Goal: Information Seeking & Learning: Learn about a topic

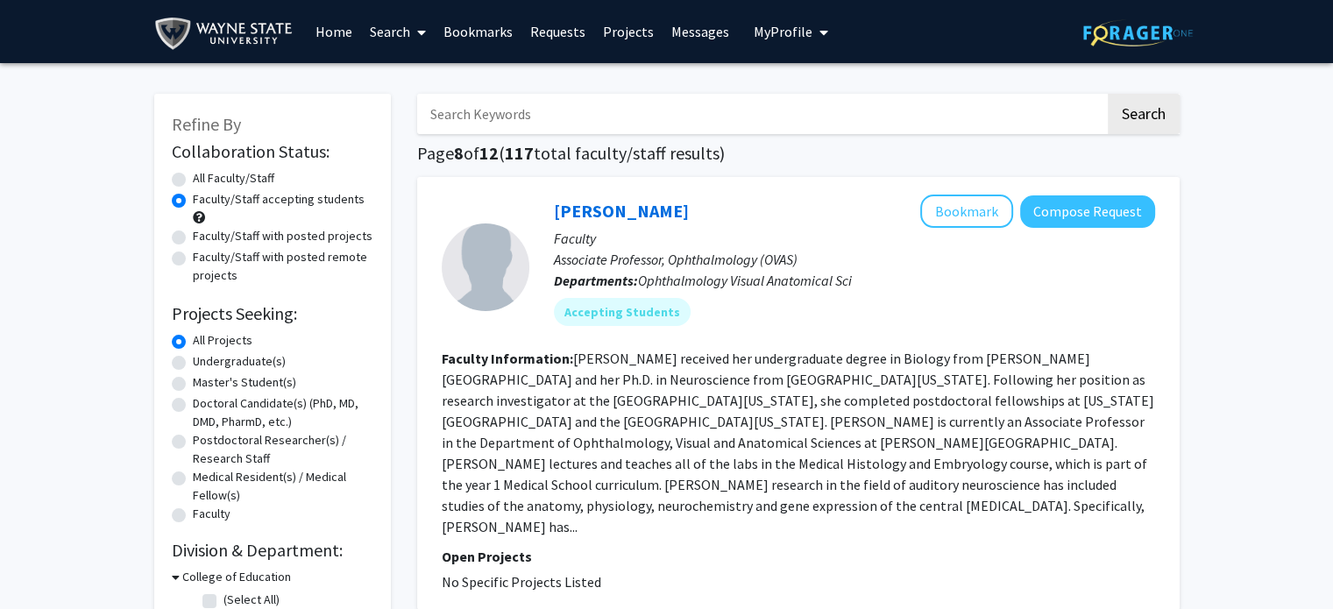
click at [193, 173] on label "All Faculty/Staff" at bounding box center [233, 178] width 81 height 18
click at [193, 173] on input "All Faculty/Staff" at bounding box center [198, 174] width 11 height 11
radio input "true"
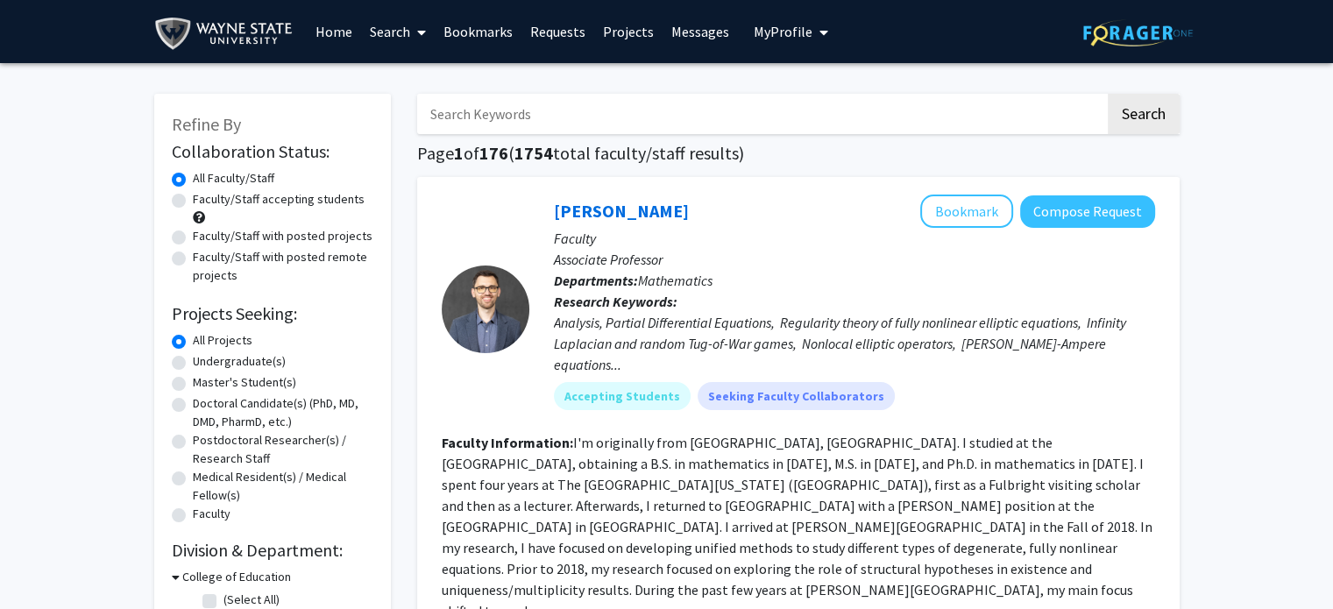
click at [498, 119] on input "Search Keywords" at bounding box center [761, 114] width 688 height 40
click at [1108, 94] on button "Search" at bounding box center [1144, 114] width 72 height 40
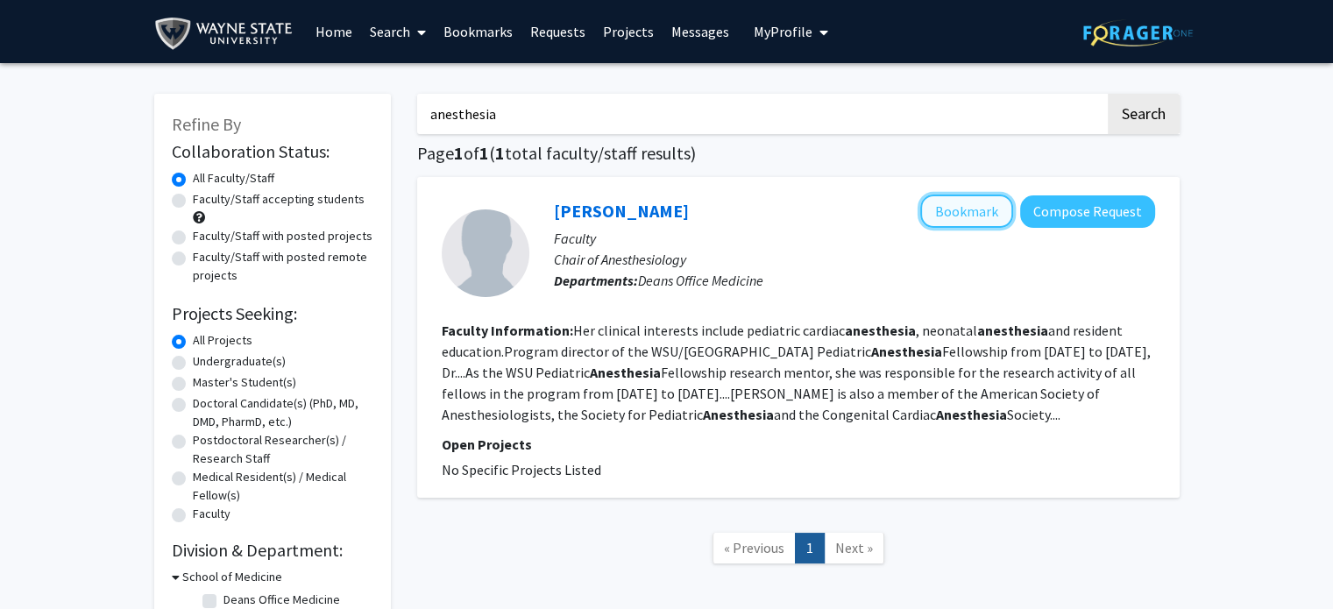
click at [966, 209] on button "Bookmark" at bounding box center [966, 211] width 93 height 33
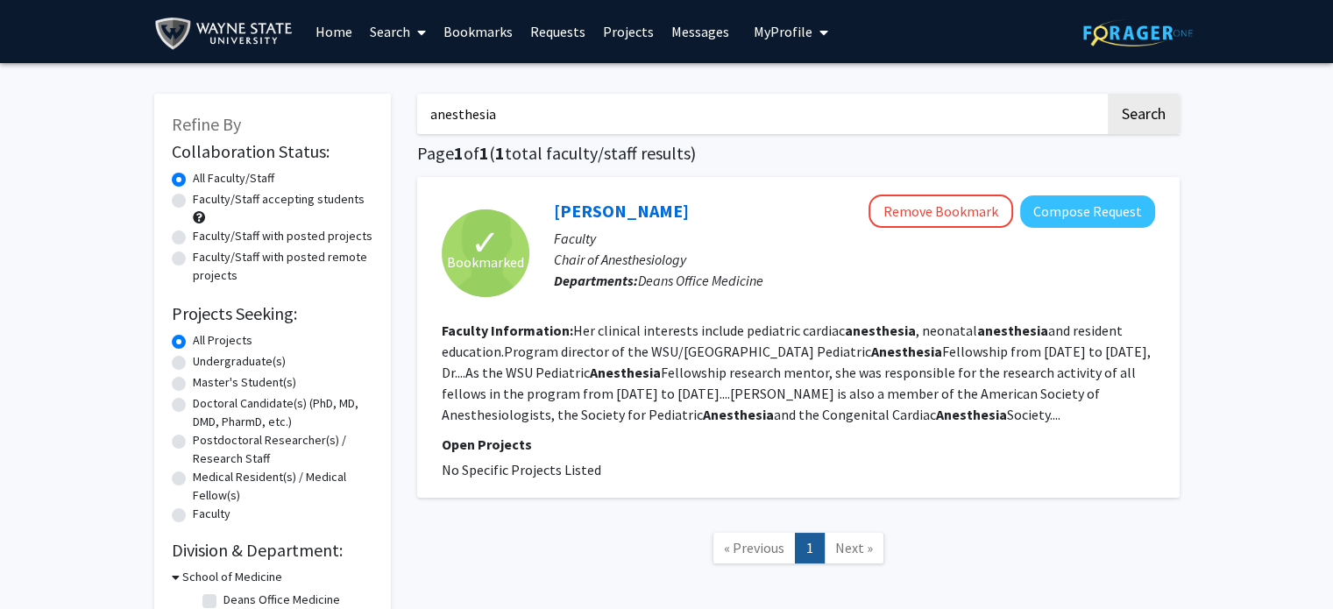
click at [531, 115] on input "anesthesia" at bounding box center [761, 114] width 688 height 40
click at [1108, 94] on button "Search" at bounding box center [1144, 114] width 72 height 40
type input "anesthesiology"
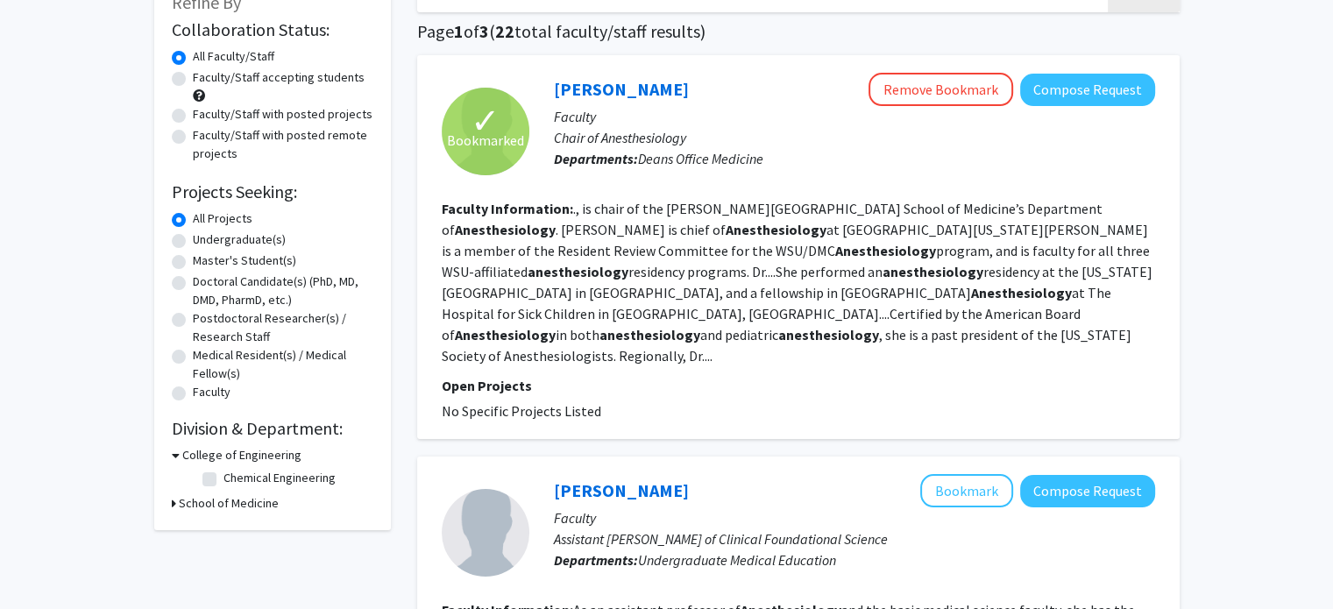
scroll to position [119, 0]
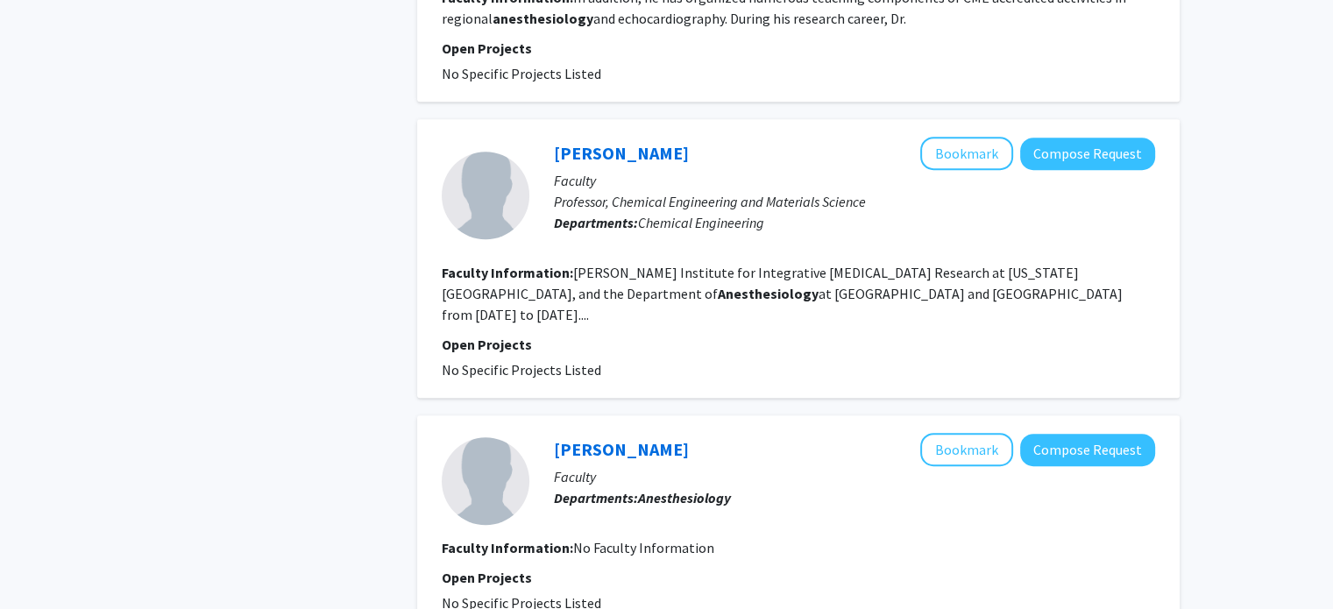
scroll to position [1030, 0]
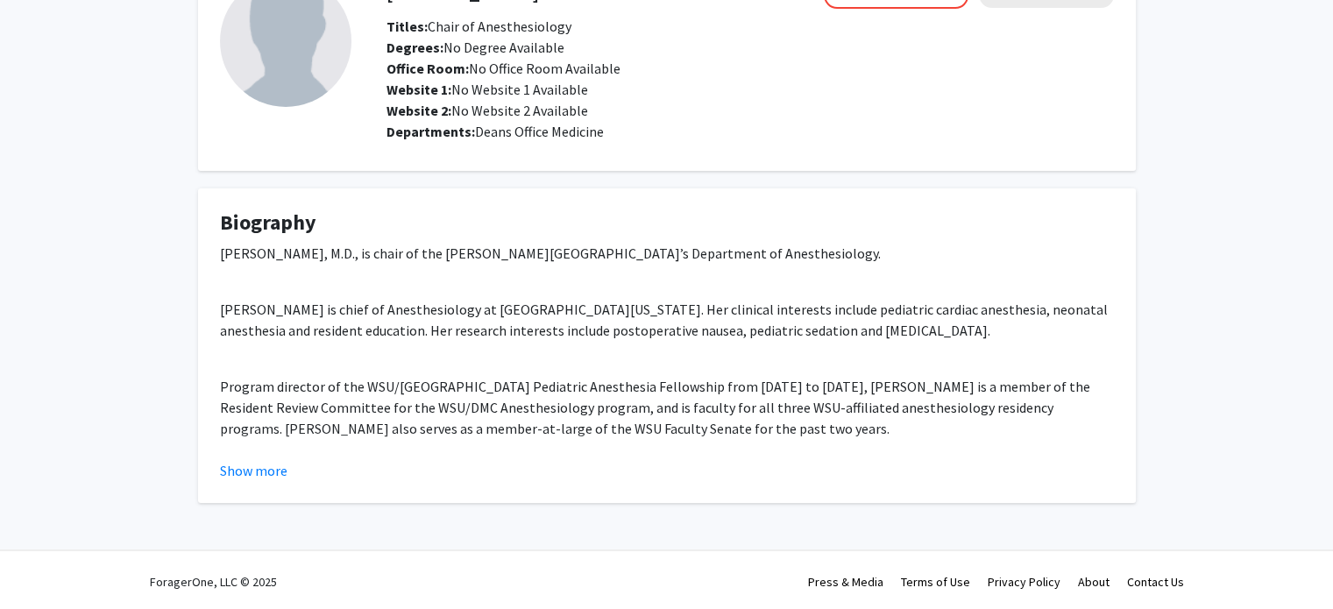
scroll to position [124, 0]
click at [241, 468] on button "Show more" at bounding box center [253, 468] width 67 height 21
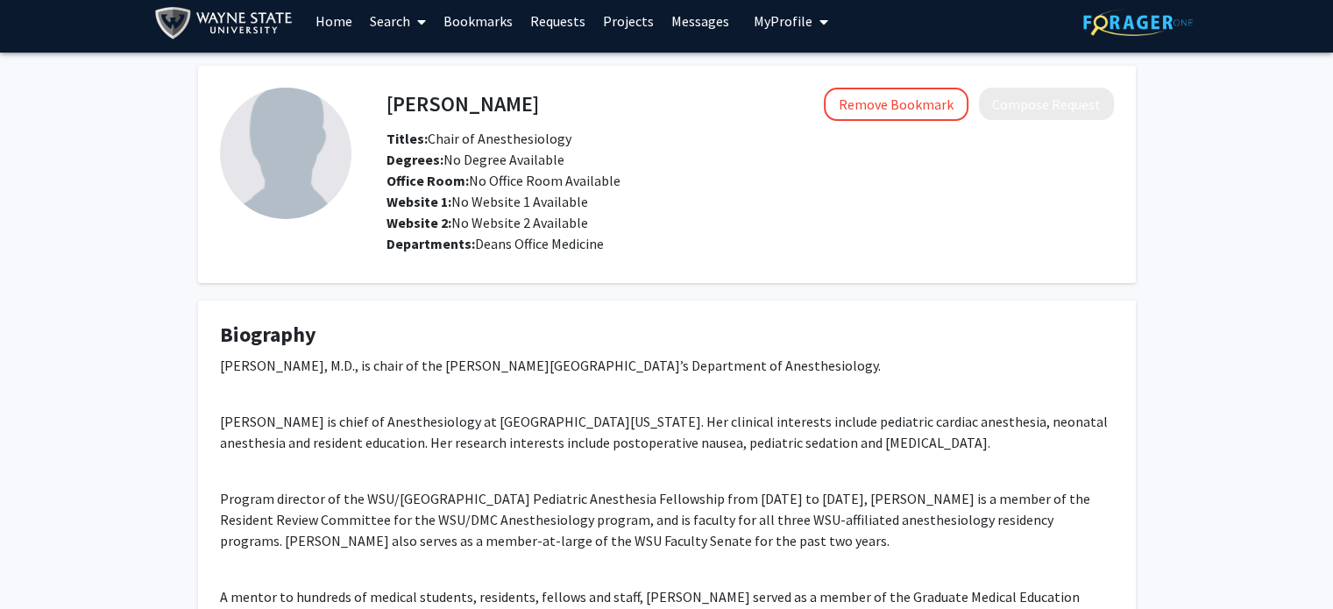
scroll to position [14, 0]
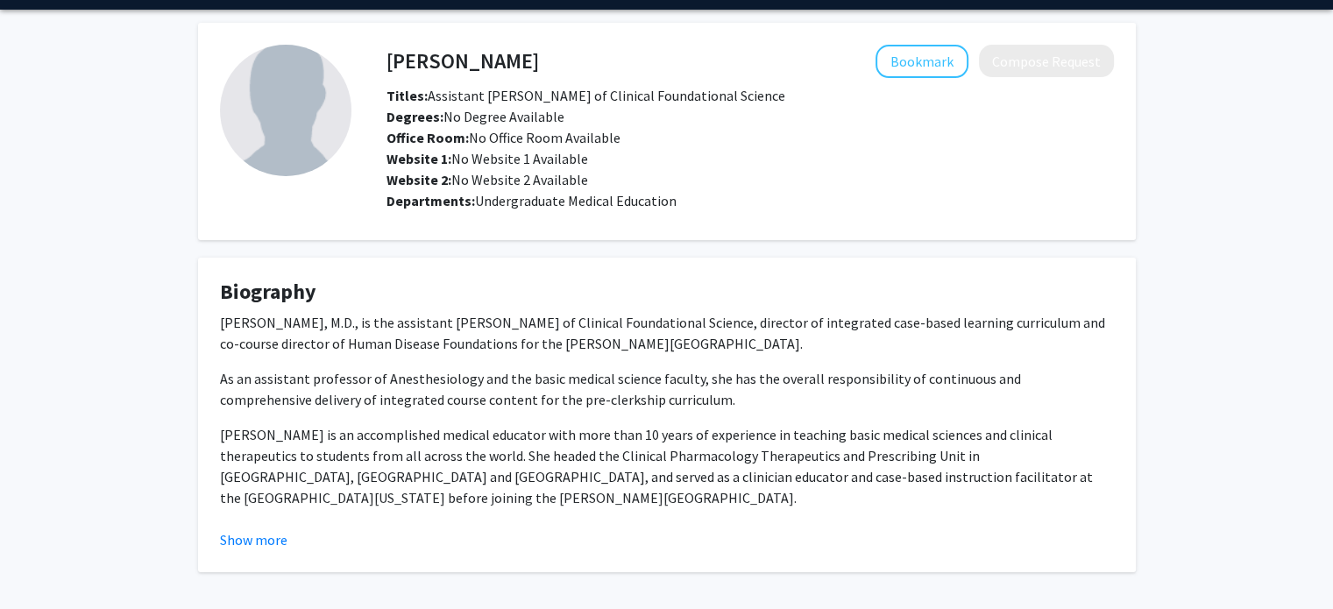
scroll to position [50, 0]
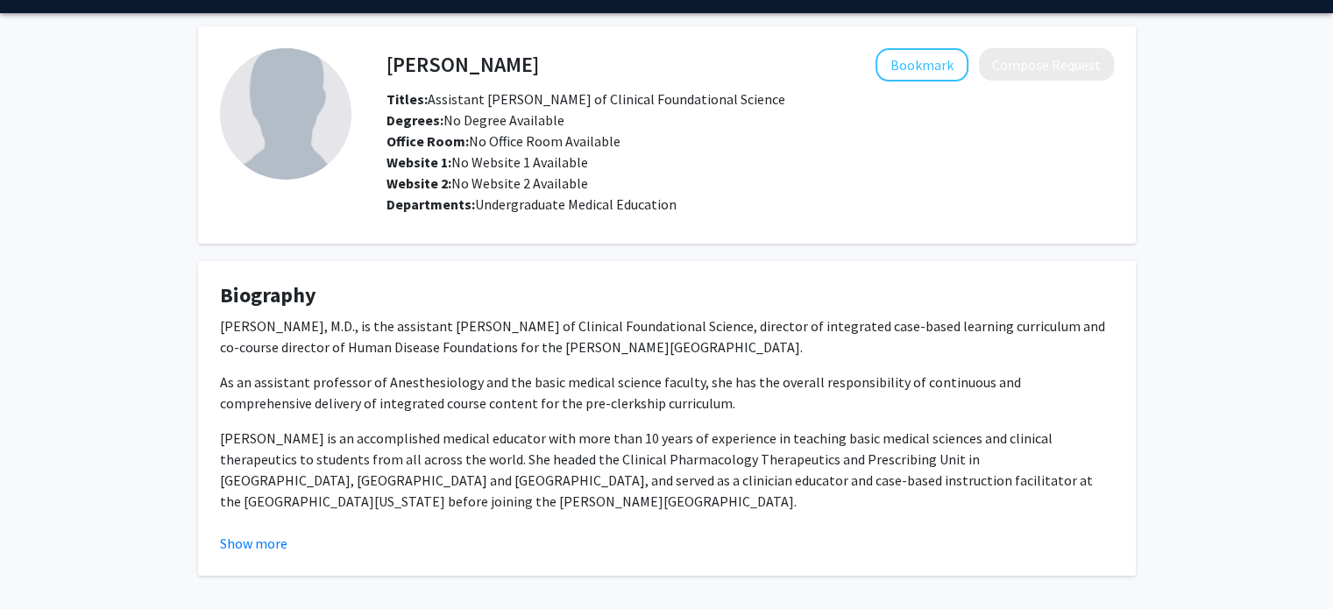
drag, startPoint x: 592, startPoint y: 62, endPoint x: 384, endPoint y: 62, distance: 208.5
click at [384, 62] on div "Devibala Govindarajan Bookmark Compose Request" at bounding box center [750, 64] width 754 height 33
drag, startPoint x: 598, startPoint y: 69, endPoint x: 388, endPoint y: 60, distance: 210.5
click at [388, 60] on div "Devibala Govindarajan Bookmark Compose Request" at bounding box center [750, 64] width 754 height 33
copy h4 "Devibala Govindarajan"
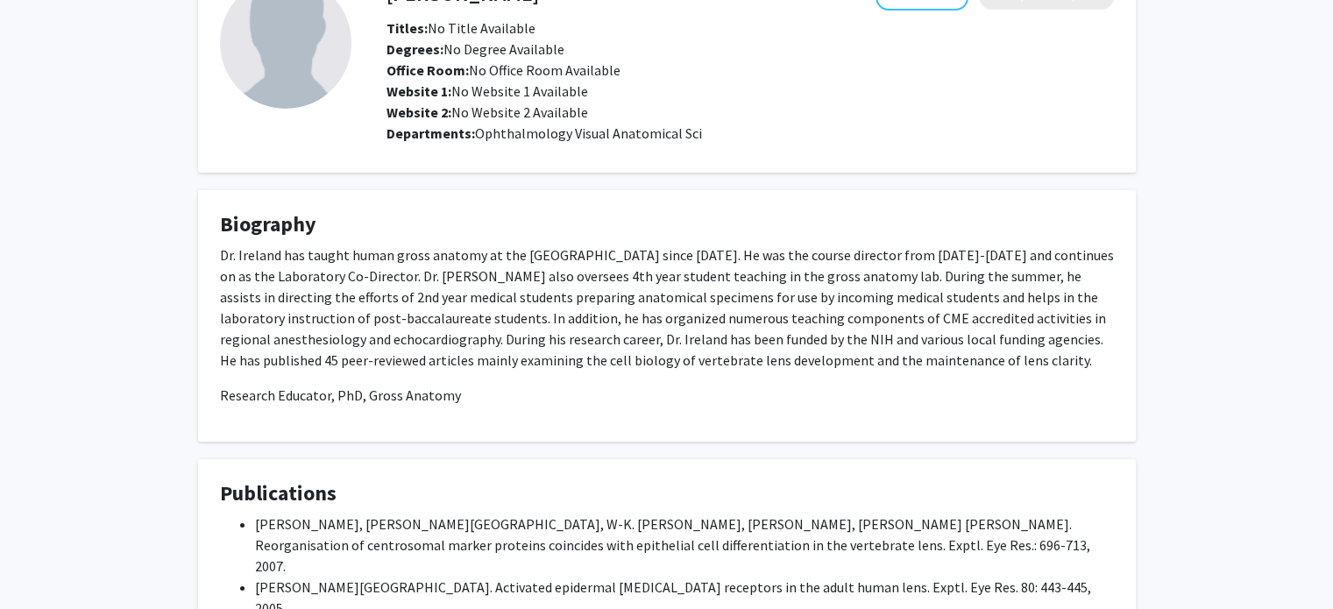
scroll to position [78, 0]
